Goal: Information Seeking & Learning: Learn about a topic

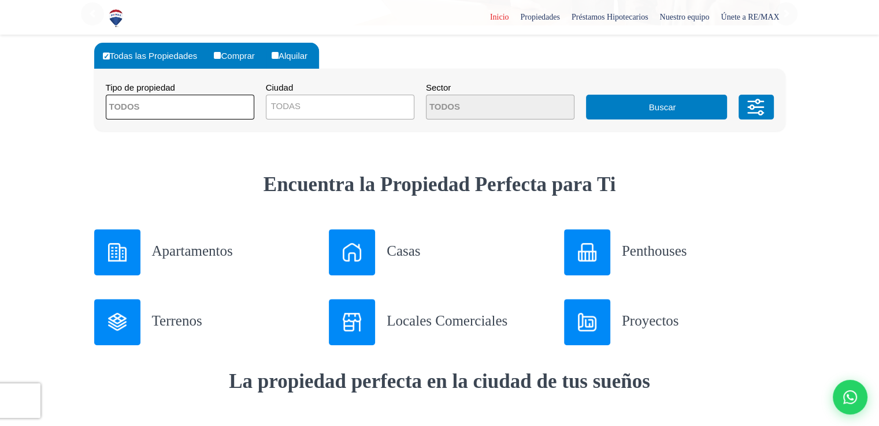
click at [243, 118] on span at bounding box center [180, 107] width 148 height 25
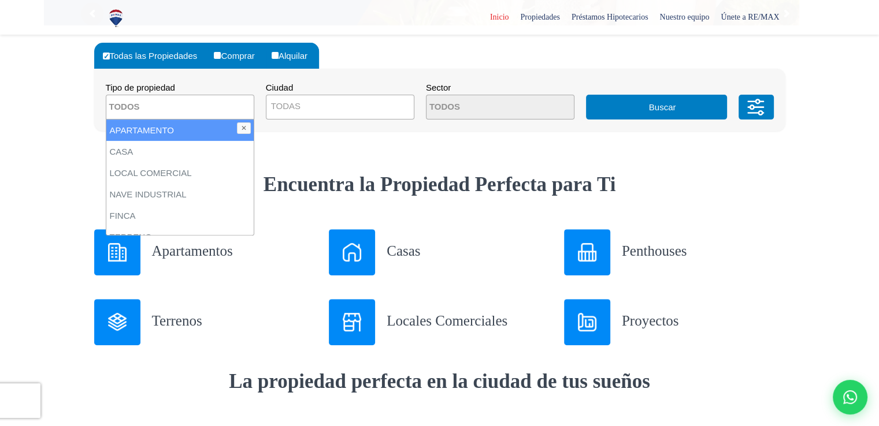
click at [224, 132] on li "APARTAMENTO" at bounding box center [179, 130] width 147 height 21
select select "apartment"
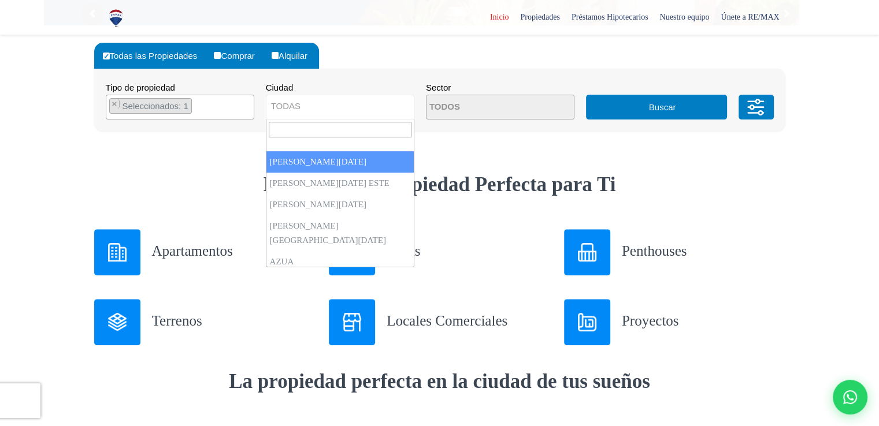
click at [318, 107] on span "TODAS" at bounding box center [339, 106] width 147 height 16
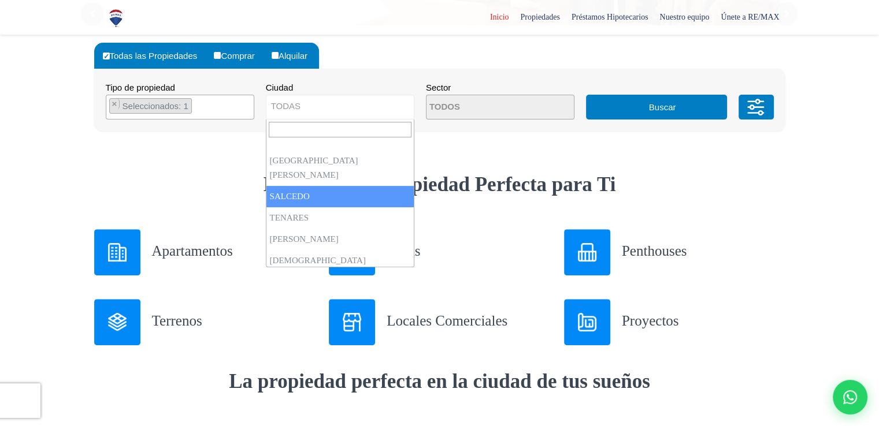
scroll to position [2020, 0]
select select "95"
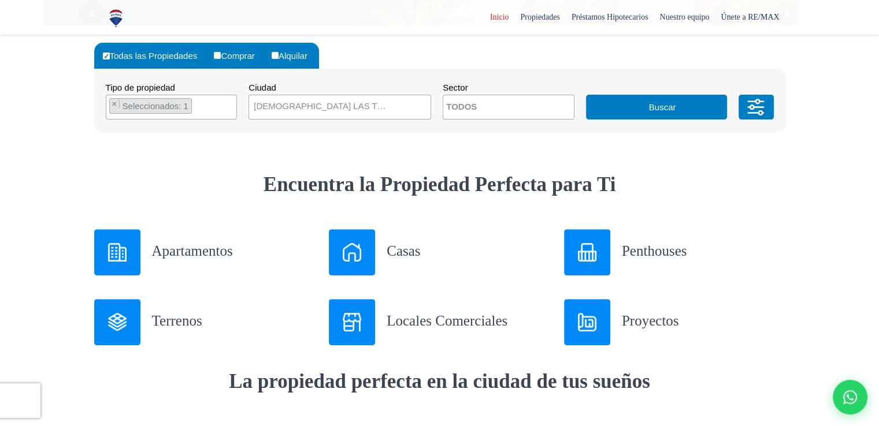
click at [614, 114] on button "Buscar" at bounding box center [656, 107] width 141 height 25
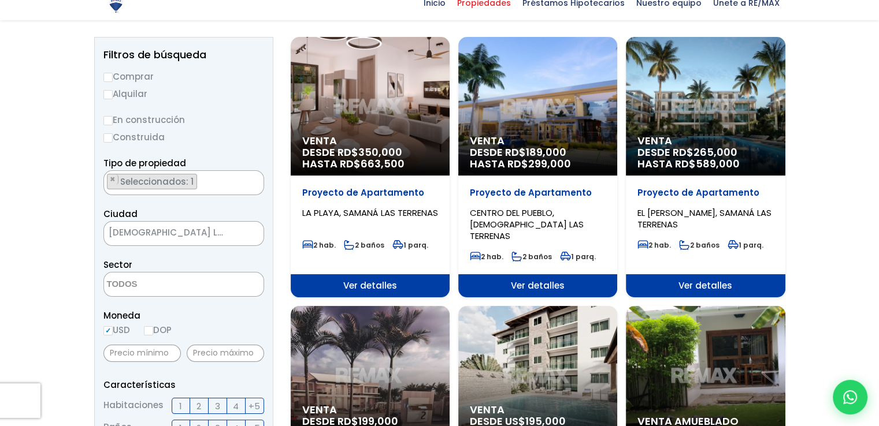
scroll to position [126, 0]
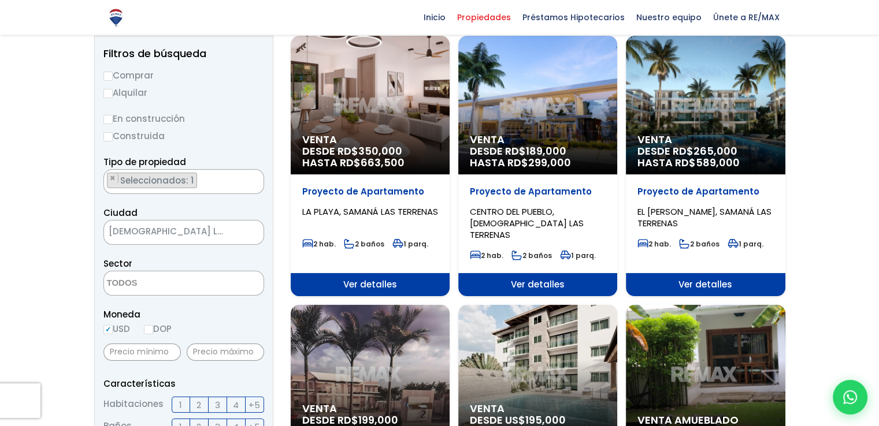
click at [141, 96] on label "Alquilar" at bounding box center [183, 92] width 161 height 14
click at [113, 96] on input "Alquilar" at bounding box center [107, 93] width 9 height 9
radio input "true"
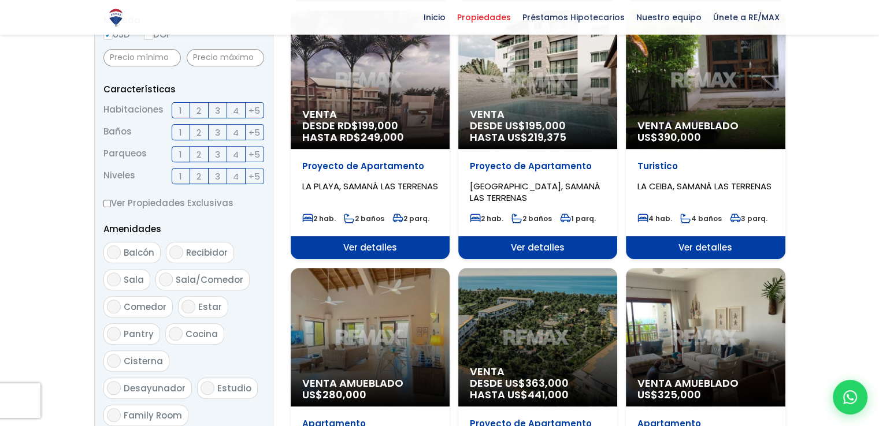
scroll to position [422, 0]
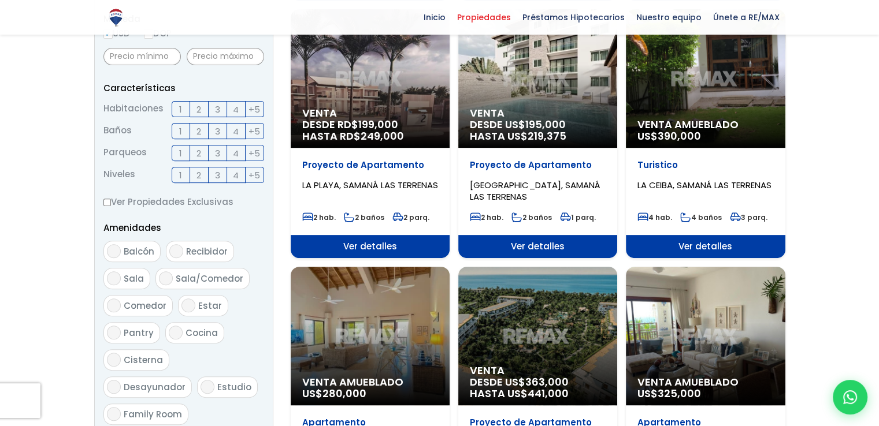
click at [183, 111] on label "1" at bounding box center [181, 109] width 18 height 16
click at [0, 0] on input "1" at bounding box center [0, 0] width 0 height 0
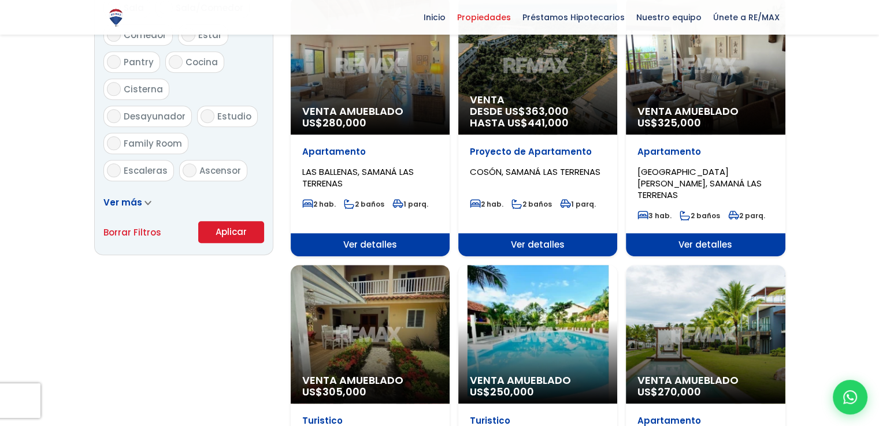
scroll to position [693, 0]
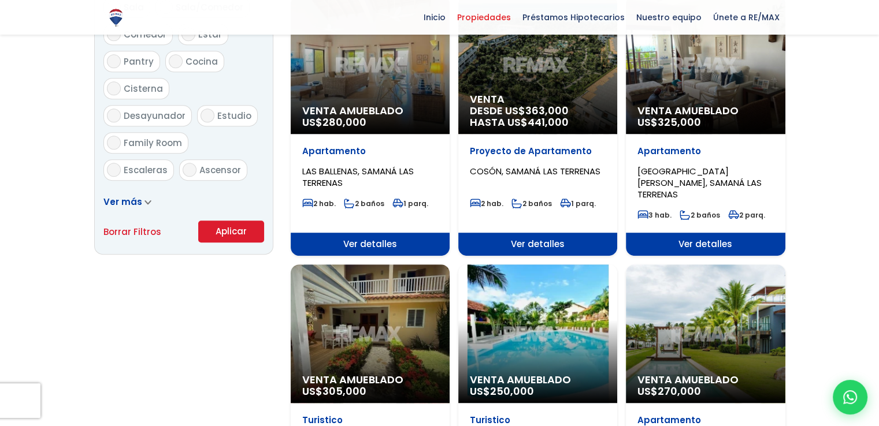
click at [214, 239] on button "Aplicar" at bounding box center [231, 232] width 66 height 22
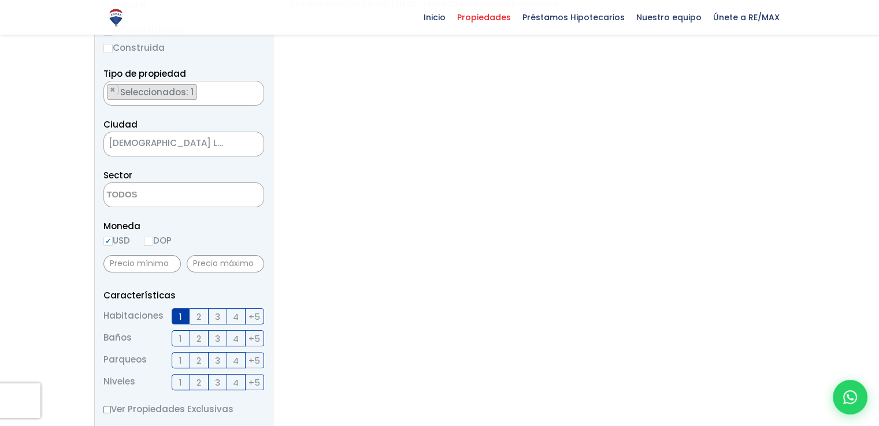
scroll to position [215, 0]
click at [178, 317] on label "1" at bounding box center [181, 316] width 18 height 16
click at [0, 0] on input "1" at bounding box center [0, 0] width 0 height 0
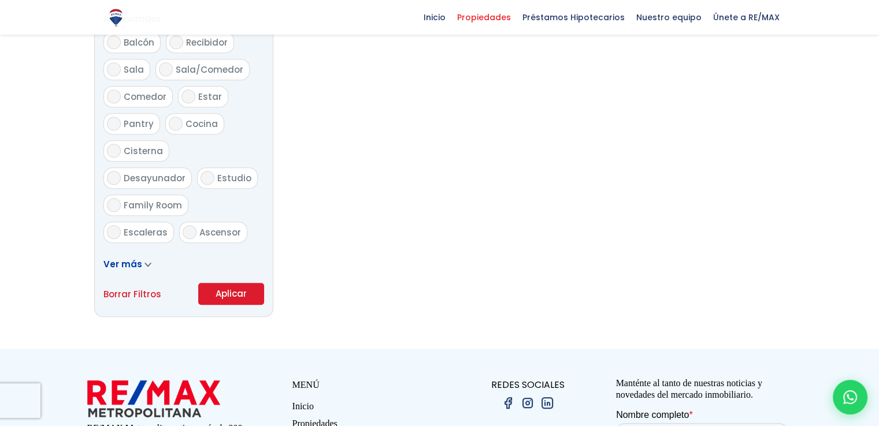
scroll to position [633, 0]
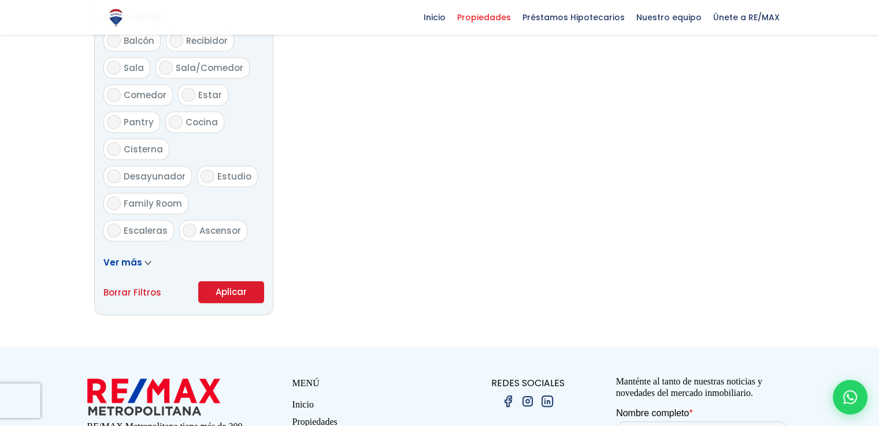
click at [242, 289] on button "Aplicar" at bounding box center [231, 292] width 66 height 22
